Goal: Transaction & Acquisition: Purchase product/service

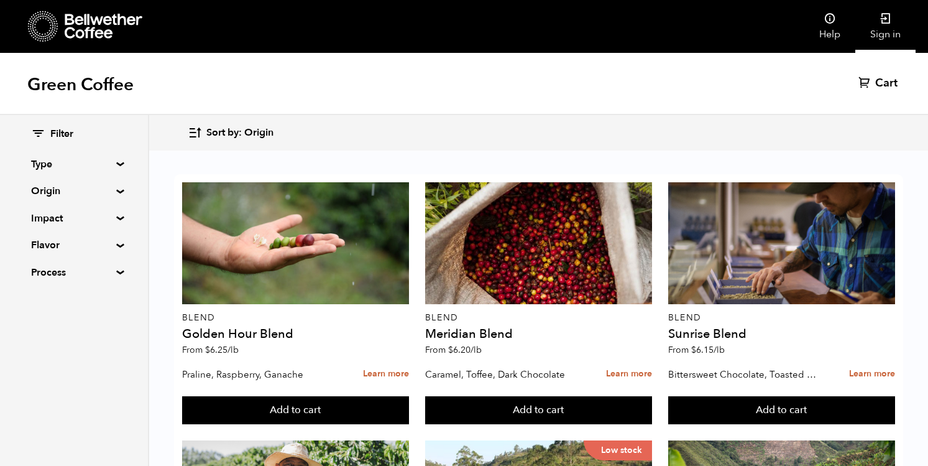
click at [885, 21] on icon at bounding box center [886, 18] width 12 height 12
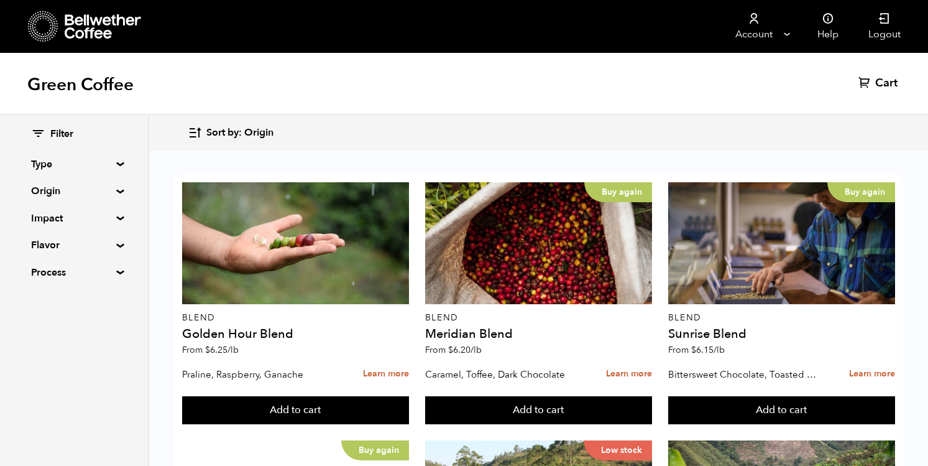
scroll to position [598, 0]
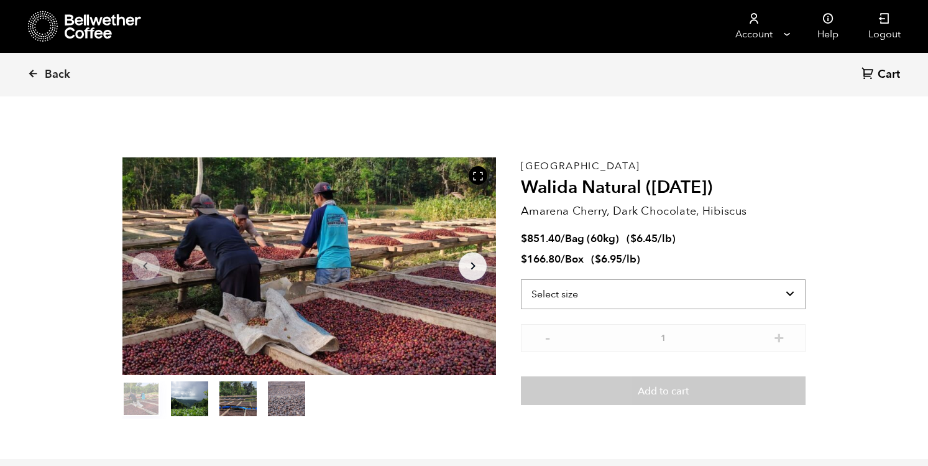
click at [615, 279] on select "Select size Bag (60kg) (132 lbs) Box (24 lbs)" at bounding box center [663, 294] width 285 height 30
select select "box"
click at [521, 279] on select "Select size Bag (60kg) (132 lbs) Box (24 lbs)" at bounding box center [663, 294] width 285 height 30
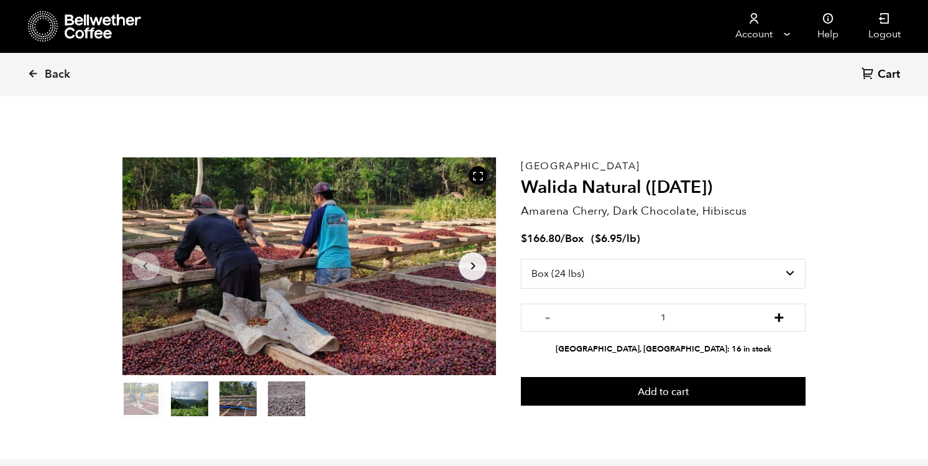
click at [781, 319] on button "+" at bounding box center [780, 316] width 16 height 12
type input "4"
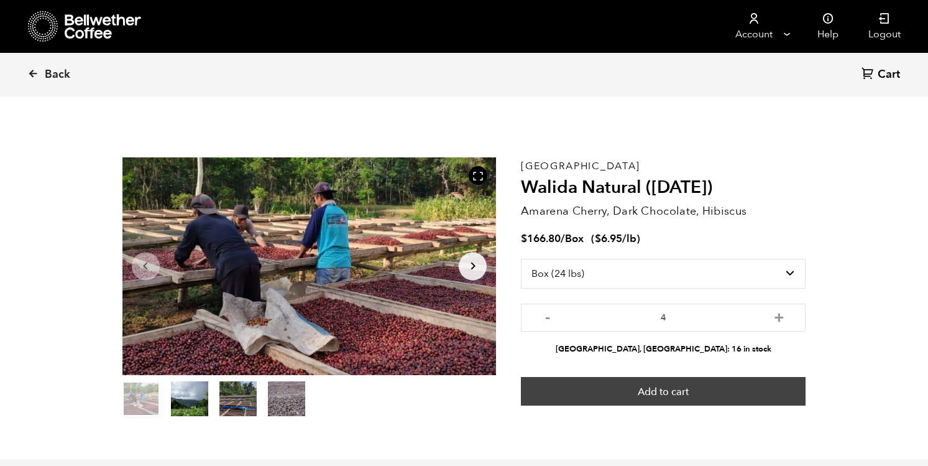
click at [727, 397] on button "Add to cart" at bounding box center [663, 391] width 285 height 29
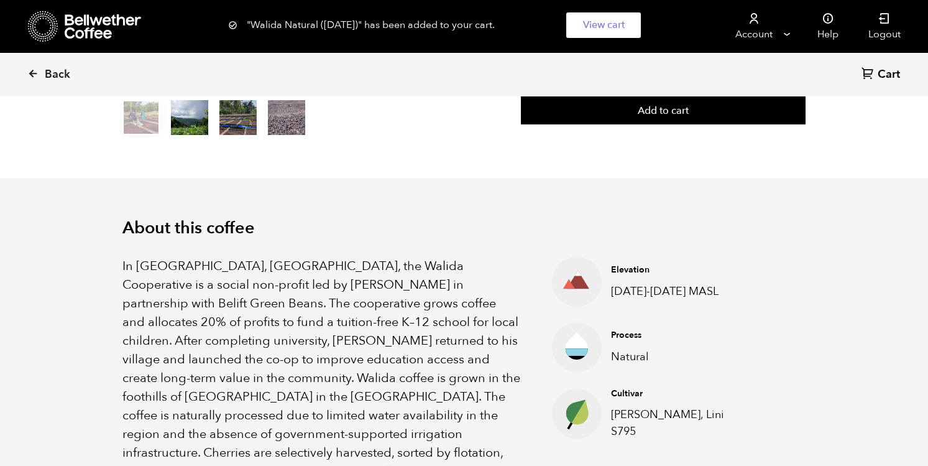
scroll to position [146, 0]
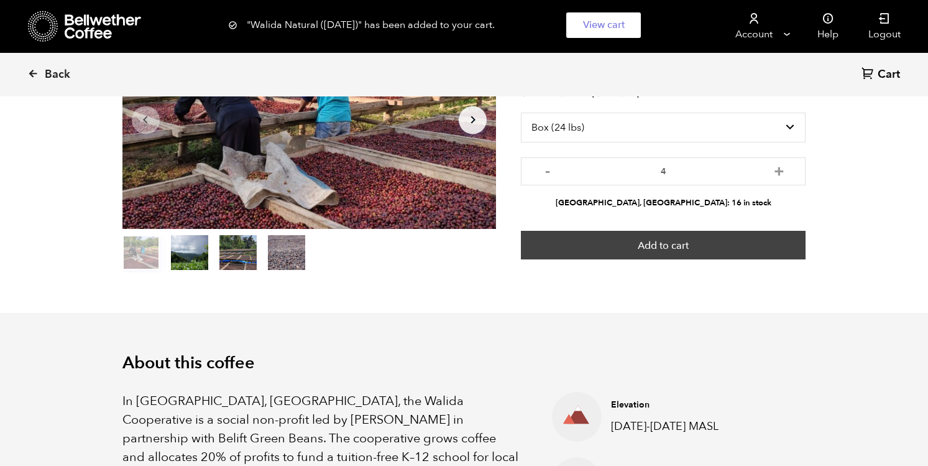
click at [755, 245] on button "Add to cart" at bounding box center [663, 245] width 285 height 29
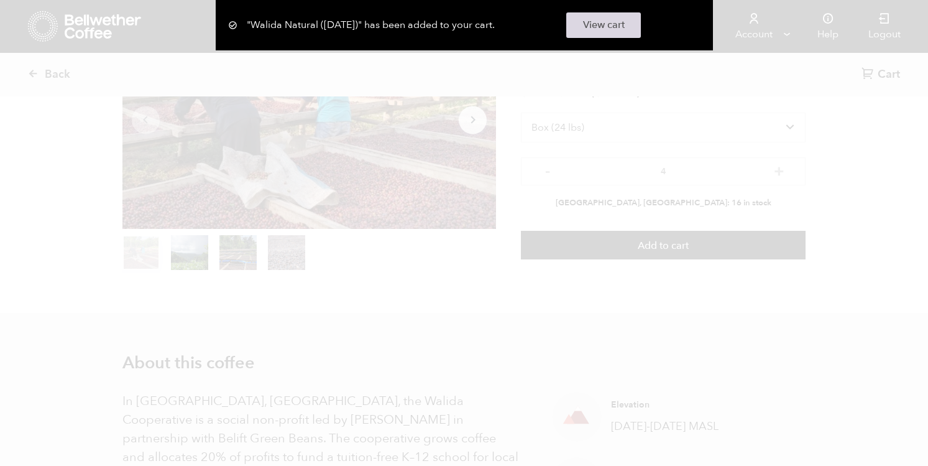
click at [590, 30] on link "View cart" at bounding box center [603, 24] width 75 height 25
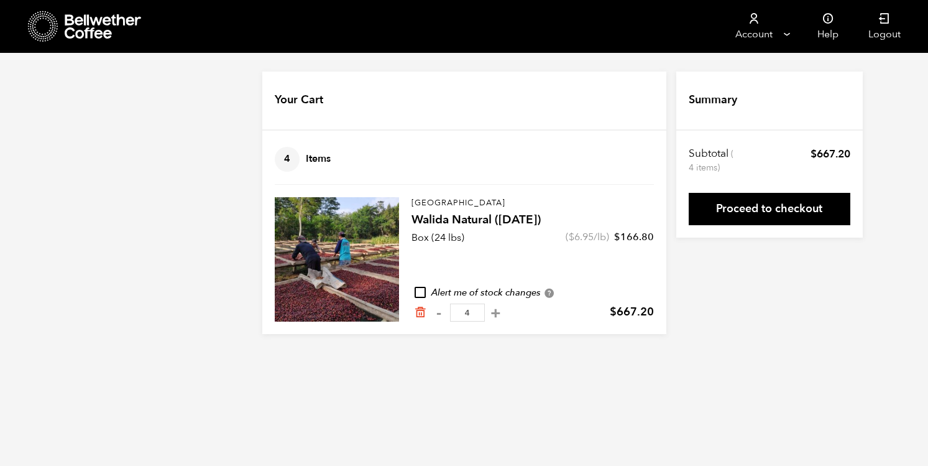
click at [423, 294] on input "checkbox" at bounding box center [420, 292] width 11 height 11
checkbox input "true"
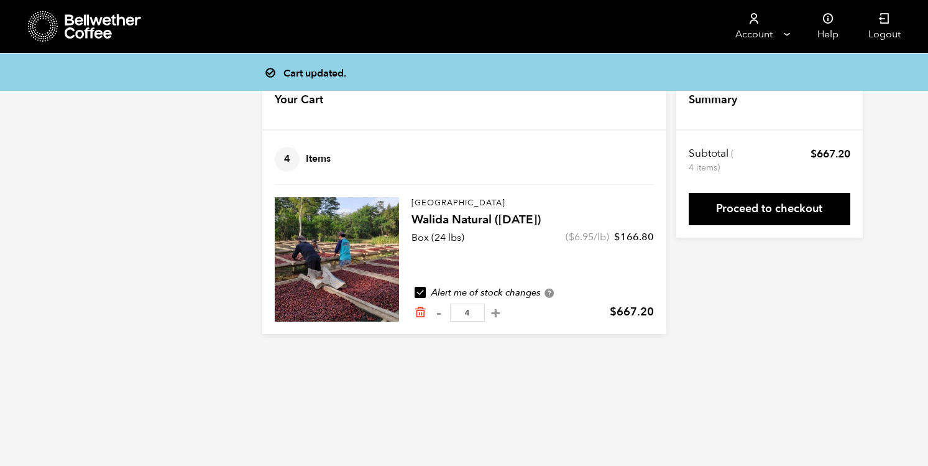
click at [94, 29] on icon at bounding box center [104, 26] width 78 height 25
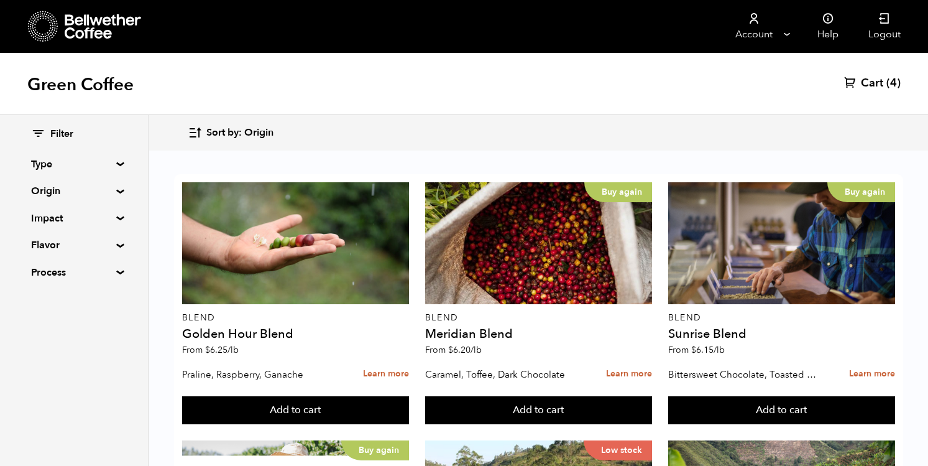
click at [56, 267] on summary "Process" at bounding box center [74, 272] width 86 height 15
click at [57, 268] on summary "Process" at bounding box center [74, 272] width 86 height 15
click at [44, 164] on summary "Type" at bounding box center [74, 164] width 86 height 15
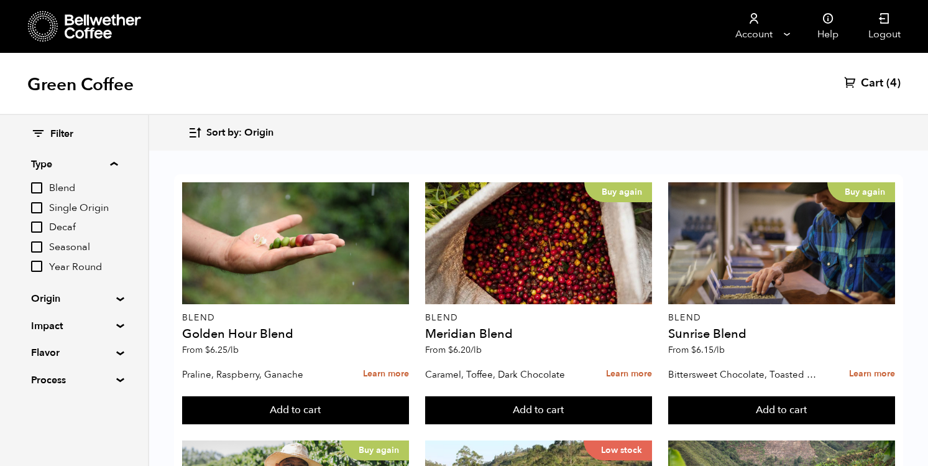
click at [66, 229] on span "Decaf" at bounding box center [83, 228] width 68 height 14
click at [0, 0] on input "Decaf" at bounding box center [0, 0] width 0 height 0
checkbox input "true"
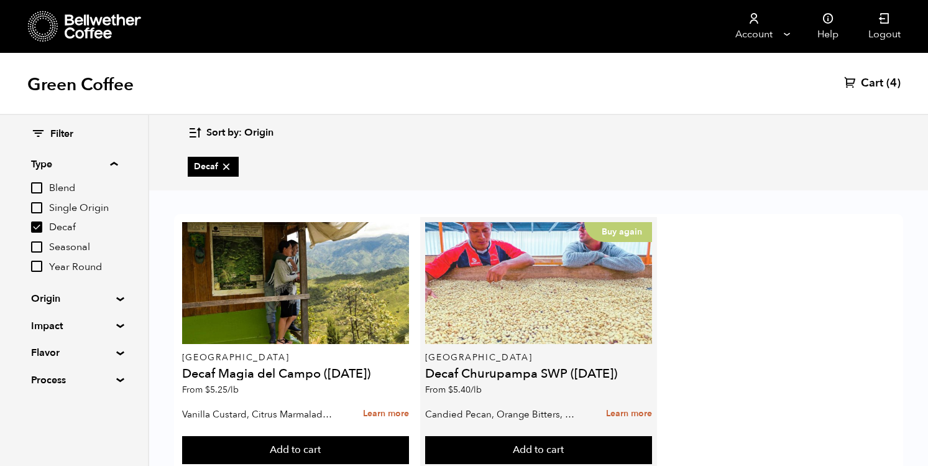
scroll to position [37, 0]
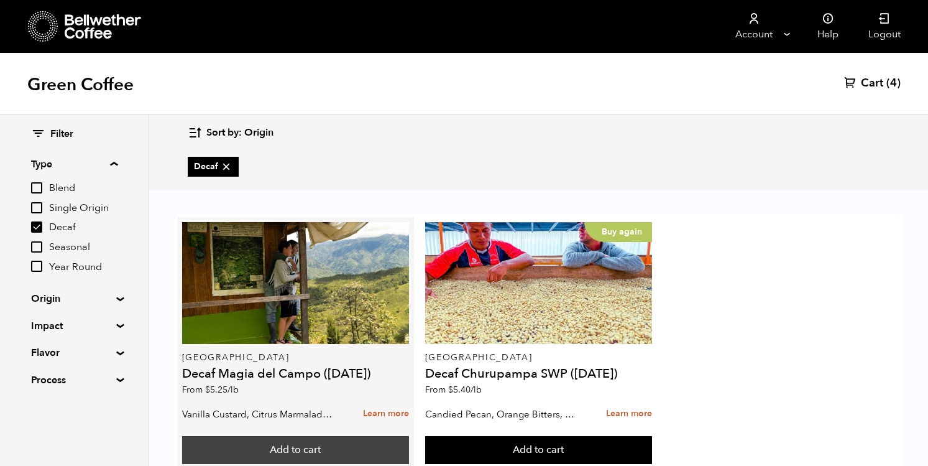
click at [313, 436] on button "Add to cart" at bounding box center [296, 450] width 228 height 29
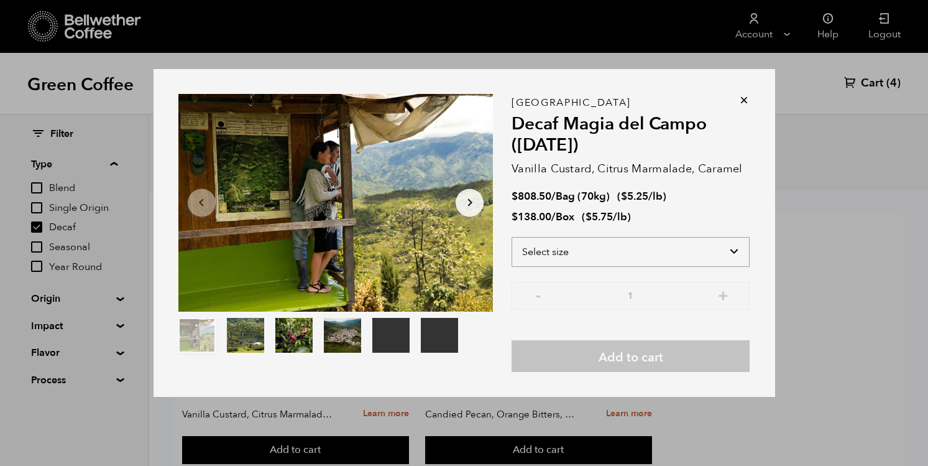
click at [547, 251] on select "Select size Bag (70kg) (154 lbs) Box (24 lbs)" at bounding box center [631, 252] width 238 height 30
select select "box"
click at [512, 237] on select "Select size Bag (70kg) (154 lbs) Box (24 lbs)" at bounding box center [631, 252] width 238 height 30
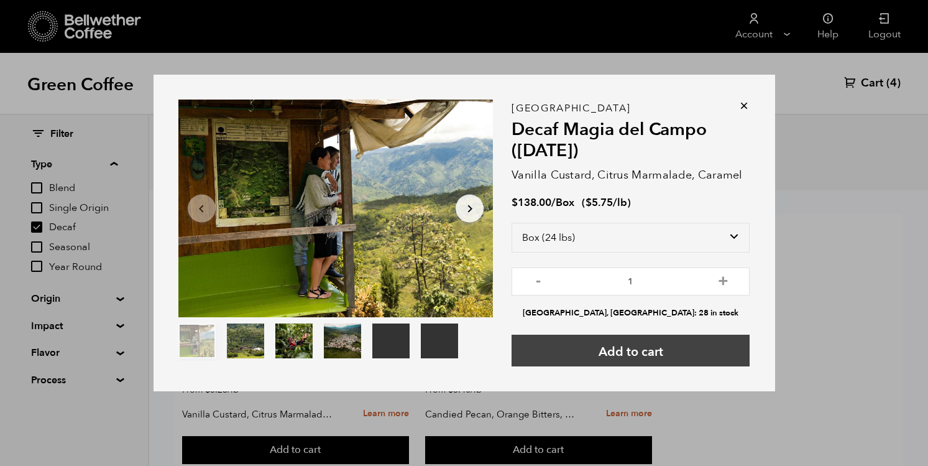
click at [657, 352] on button "Add to cart" at bounding box center [631, 350] width 238 height 32
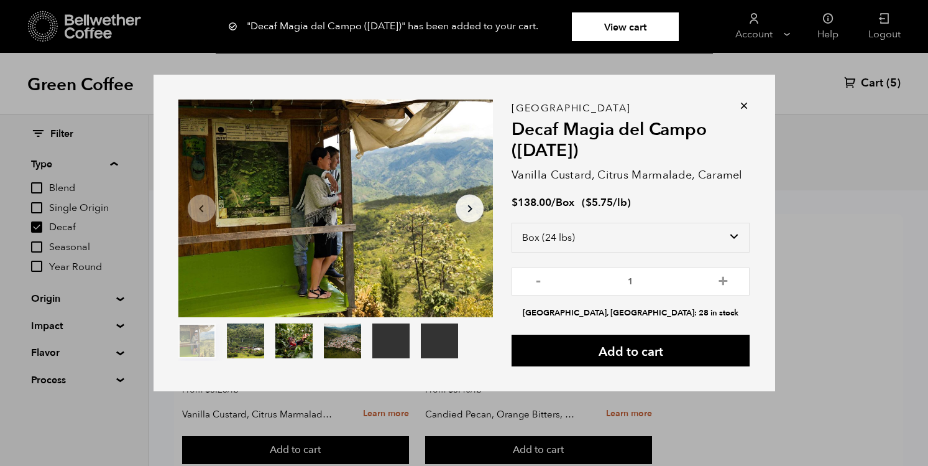
click at [741, 105] on icon at bounding box center [744, 105] width 12 height 12
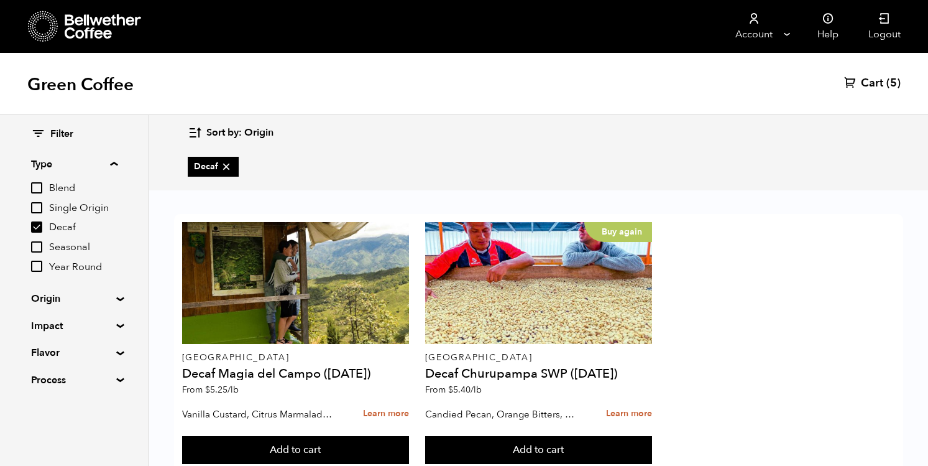
scroll to position [0, 0]
